Goal: Transaction & Acquisition: Purchase product/service

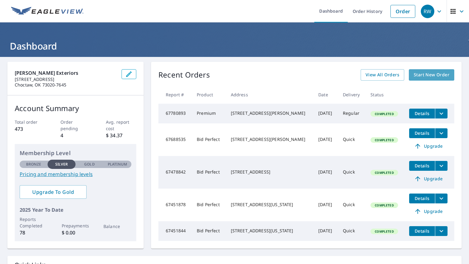
click at [424, 72] on span "Start New Order" at bounding box center [432, 75] width 36 height 8
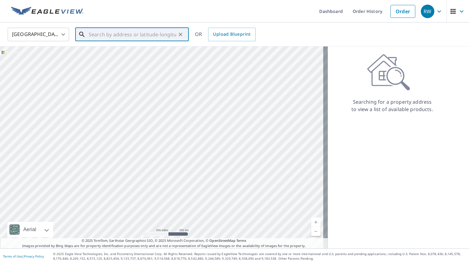
click at [100, 34] on input "text" at bounding box center [133, 34] width 88 height 17
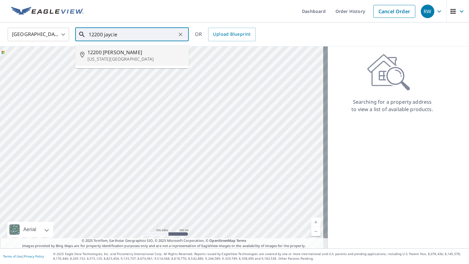
click at [104, 54] on span "12200 [PERSON_NAME]" at bounding box center [136, 52] width 96 height 7
type input "[STREET_ADDRESS][PERSON_NAME][US_STATE]"
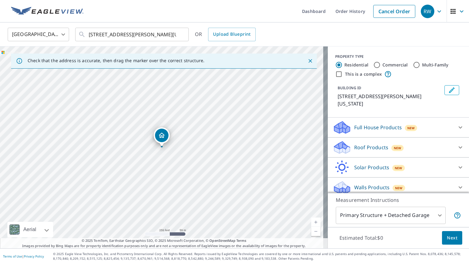
click at [459, 146] on icon at bounding box center [461, 147] width 4 height 2
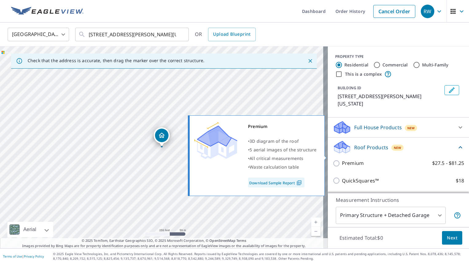
click at [333, 159] on input "Premium $27.5 - $81.25" at bounding box center [337, 162] width 9 height 7
checkbox input "true"
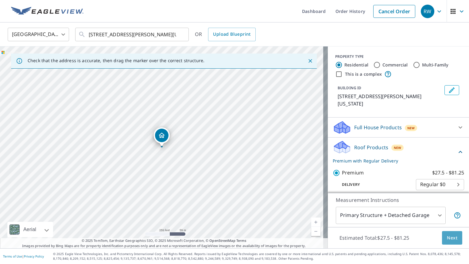
click at [447, 237] on span "Next" at bounding box center [452, 238] width 10 height 8
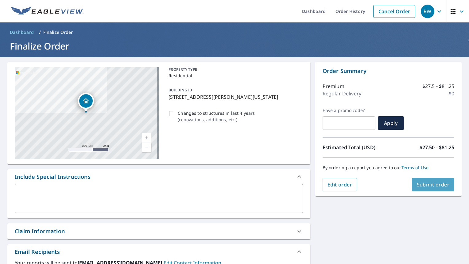
click at [425, 184] on span "Submit order" at bounding box center [433, 184] width 33 height 7
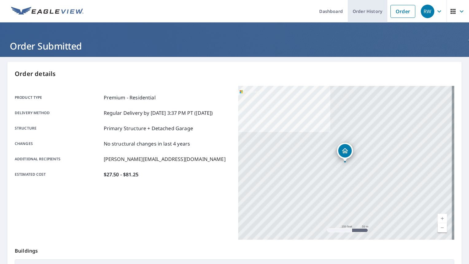
click at [359, 12] on link "Order History" at bounding box center [368, 11] width 40 height 22
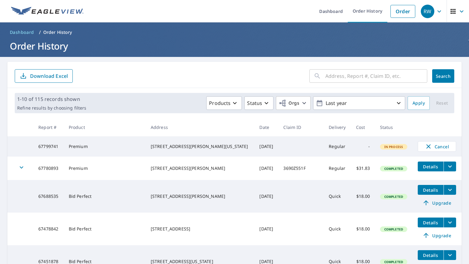
click at [279, 152] on td at bounding box center [301, 146] width 45 height 20
click at [442, 72] on button "Search" at bounding box center [444, 76] width 22 height 14
drag, startPoint x: 157, startPoint y: 143, endPoint x: 209, endPoint y: 151, distance: 52.4
click at [209, 149] on div "[STREET_ADDRESS][PERSON_NAME][US_STATE]" at bounding box center [200, 146] width 99 height 6
drag, startPoint x: 209, startPoint y: 151, endPoint x: 185, endPoint y: 148, distance: 24.4
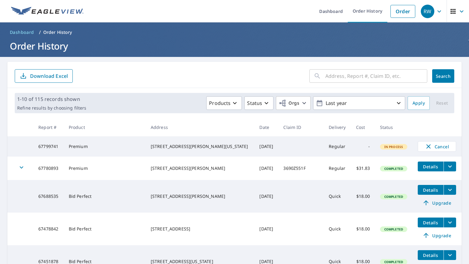
copy div "[STREET_ADDRESS][PERSON_NAME][US_STATE]"
click at [195, 149] on div "[STREET_ADDRESS][PERSON_NAME][US_STATE]" at bounding box center [200, 146] width 99 height 6
drag, startPoint x: 195, startPoint y: 151, endPoint x: 149, endPoint y: 143, distance: 47.0
click at [149, 143] on tr "67799741 Premium 12200 [PERSON_NAME][GEOGRAPHIC_DATA][US_STATE] [DATE] Regular …" at bounding box center [234, 146] width 455 height 20
drag, startPoint x: 149, startPoint y: 143, endPoint x: 160, endPoint y: 144, distance: 11.4
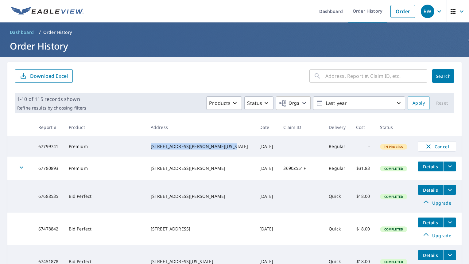
click at [160, 144] on div "[STREET_ADDRESS][PERSON_NAME][US_STATE]" at bounding box center [200, 146] width 99 height 6
click at [209, 149] on div "[STREET_ADDRESS][PERSON_NAME][US_STATE]" at bounding box center [200, 146] width 99 height 6
drag, startPoint x: 210, startPoint y: 150, endPoint x: 157, endPoint y: 144, distance: 53.1
click at [157, 144] on div "[STREET_ADDRESS][PERSON_NAME][US_STATE]" at bounding box center [200, 146] width 99 height 6
copy div "[STREET_ADDRESS][PERSON_NAME][US_STATE]"
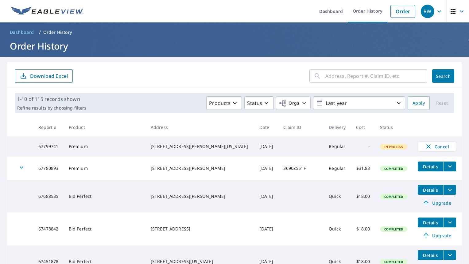
click at [341, 75] on input "text" at bounding box center [377, 75] width 102 height 17
paste input "[STREET_ADDRESS][PERSON_NAME][US_STATE]"
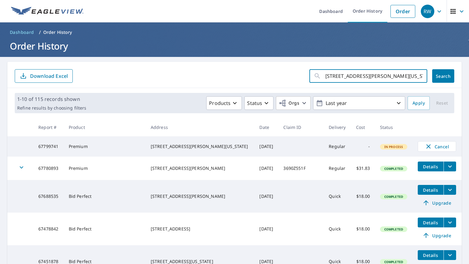
scroll to position [0, 7]
type input "[STREET_ADDRESS][PERSON_NAME][US_STATE]"
click at [442, 73] on span "Search" at bounding box center [443, 76] width 12 height 6
